Goal: Task Accomplishment & Management: Use online tool/utility

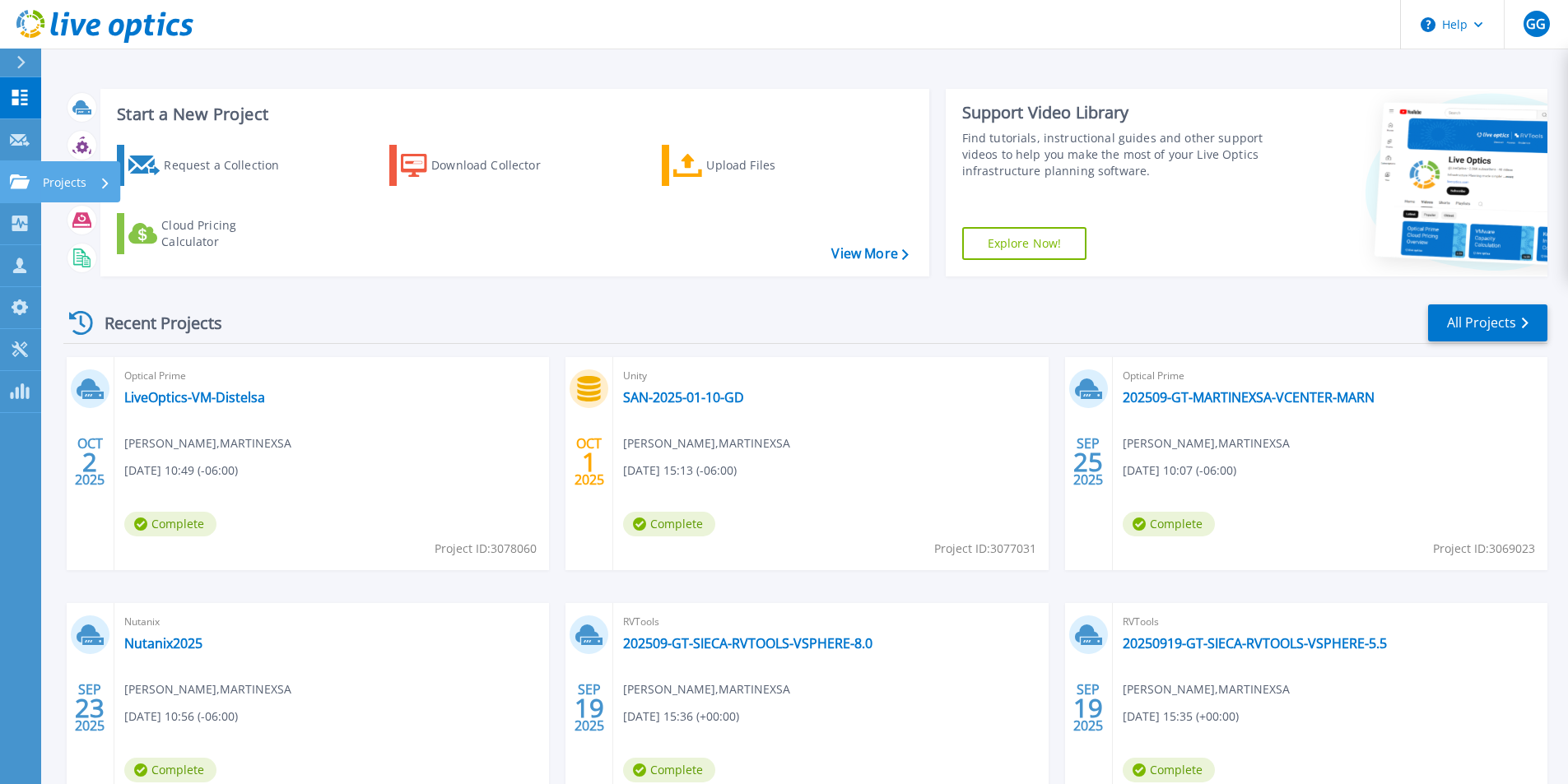
click at [77, 187] on p "Projects" at bounding box center [65, 183] width 44 height 43
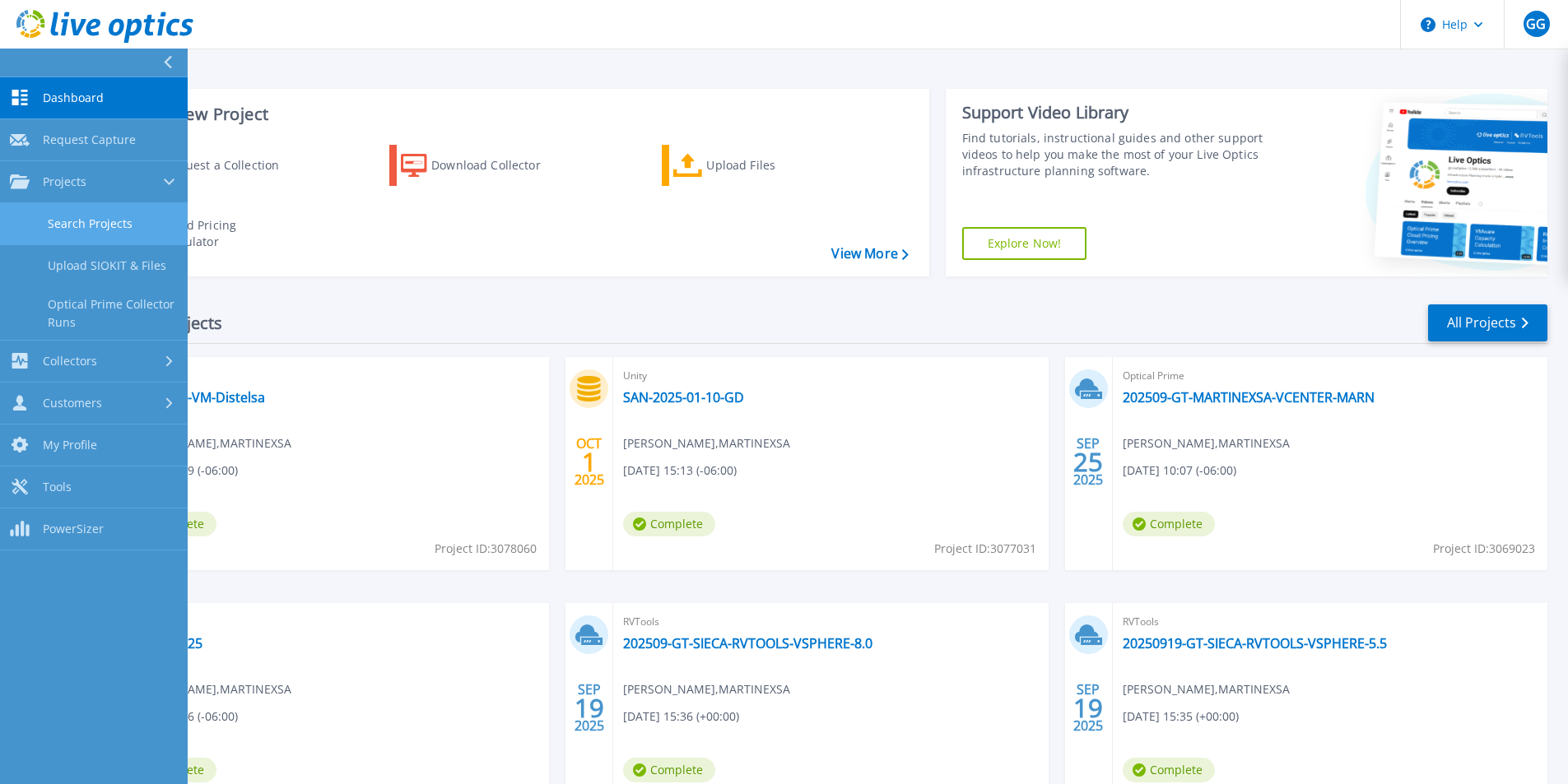
click at [104, 222] on link "Search Projects" at bounding box center [93, 223] width 188 height 42
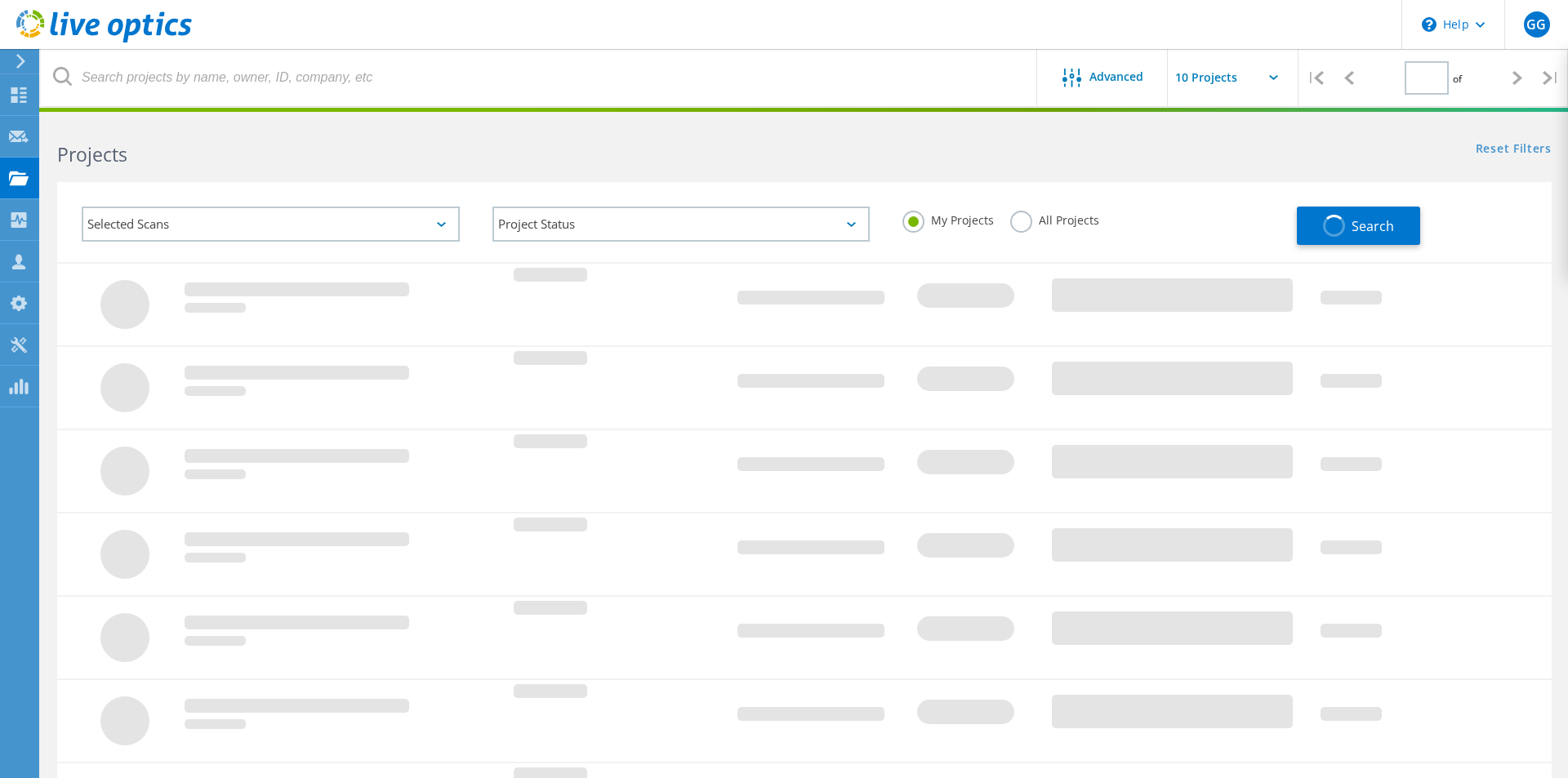
type input "1"
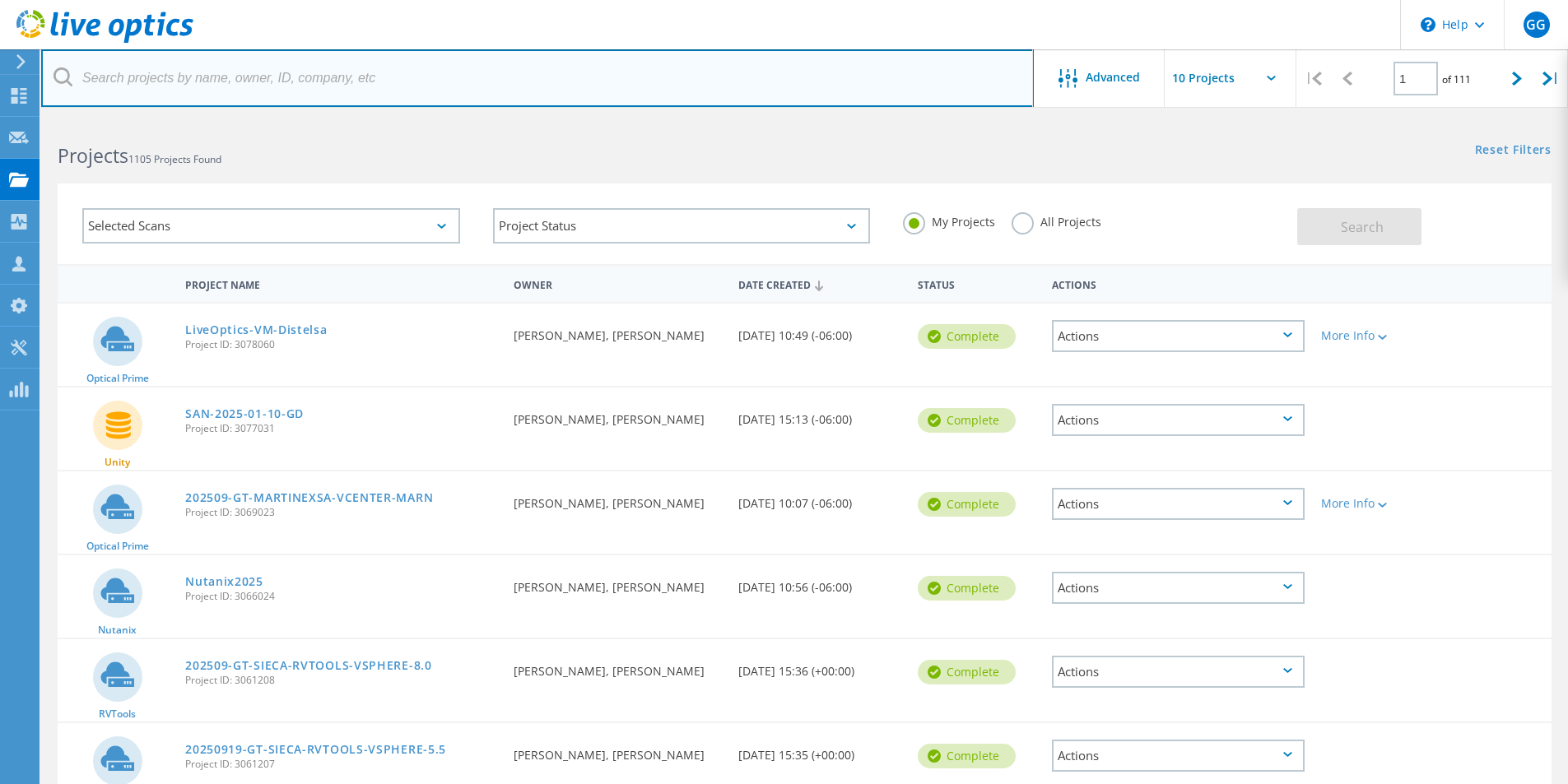
click at [225, 82] on input "text" at bounding box center [538, 78] width 993 height 57
type input "cgc"
